Goal: Transaction & Acquisition: Subscribe to service/newsletter

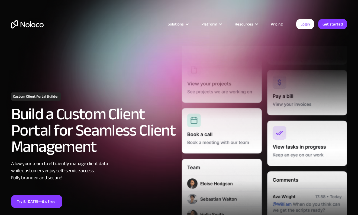
click at [278, 23] on link "Pricing" at bounding box center [276, 24] width 25 height 7
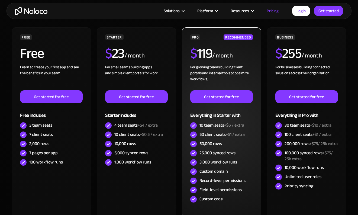
scroll to position [181, 0]
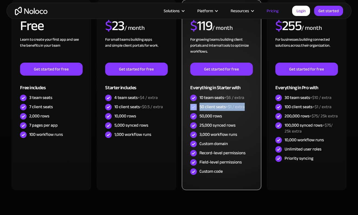
drag, startPoint x: 247, startPoint y: 106, endPoint x: 197, endPoint y: 106, distance: 49.8
click at [197, 106] on div "50 client seats +$1 / extra" at bounding box center [221, 106] width 62 height 9
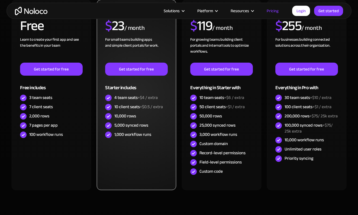
click at [117, 168] on div "STARTER $ 23 / month For small teams building apps and simple client portals fo…" at bounding box center [136, 95] width 79 height 190
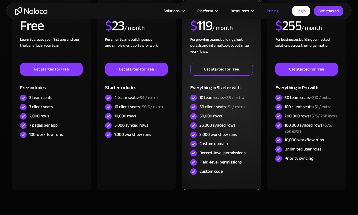
scroll to position [135, 0]
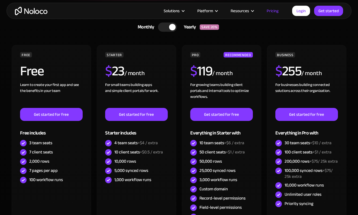
click at [158, 28] on div at bounding box center [167, 26] width 19 height 9
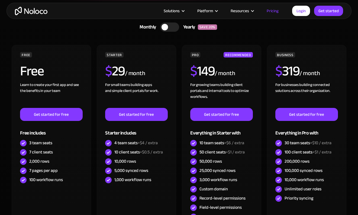
click at [174, 25] on div at bounding box center [169, 26] width 19 height 9
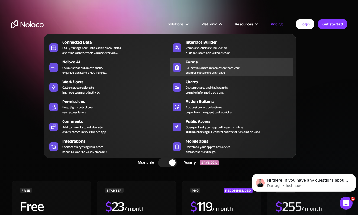
scroll to position [0, 0]
